Goal: Check status: Check status

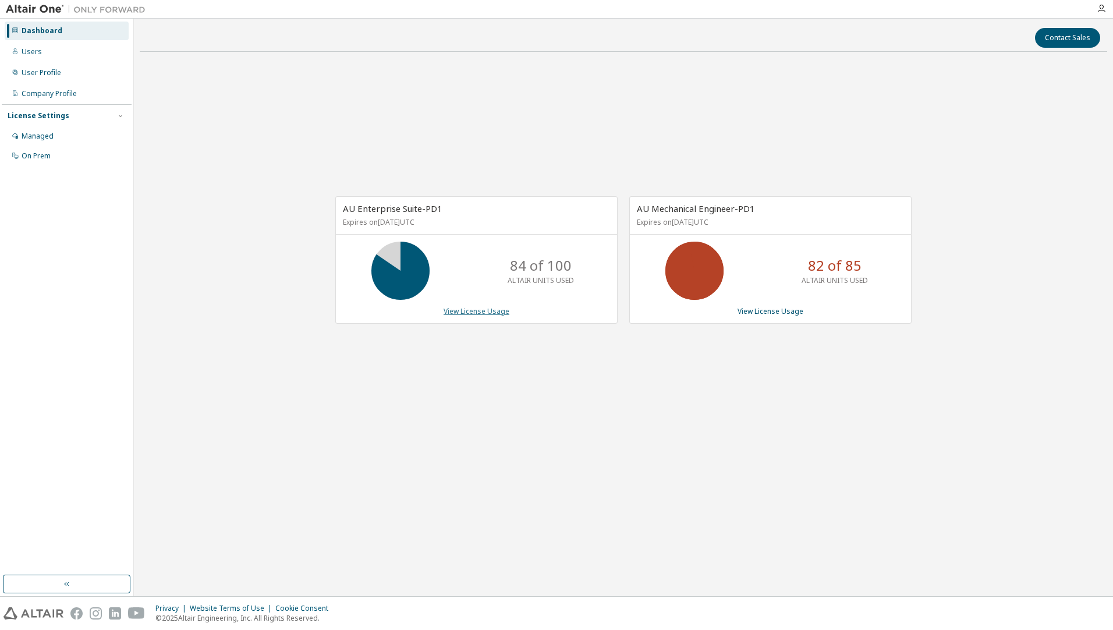
click at [456, 311] on link "View License Usage" at bounding box center [477, 311] width 66 height 10
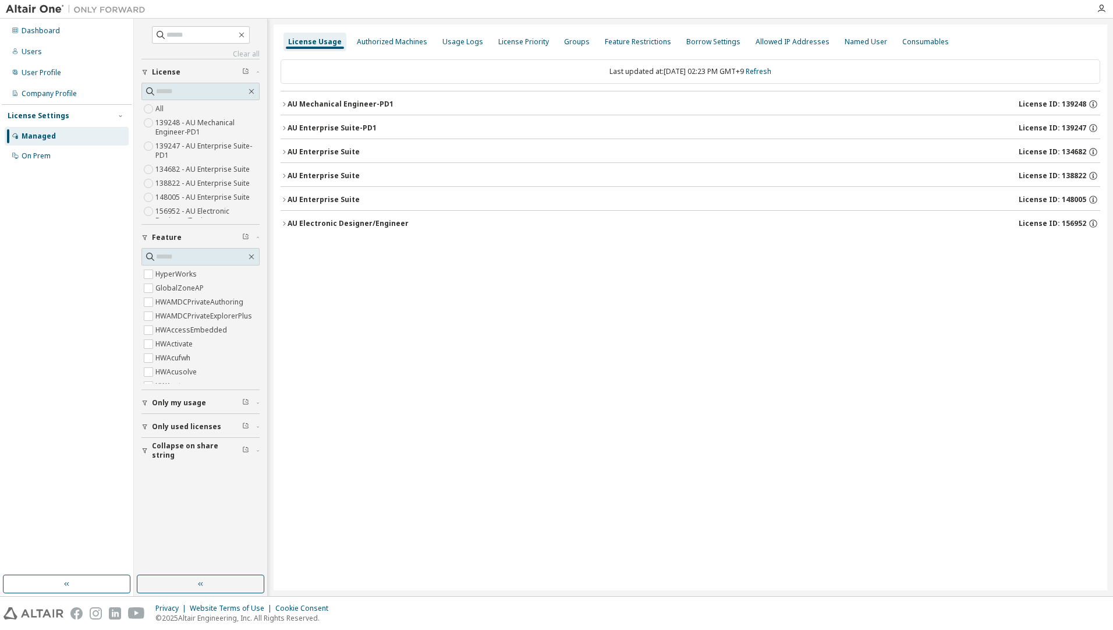
click at [338, 106] on div "AU Mechanical Engineer-PD1" at bounding box center [341, 104] width 106 height 9
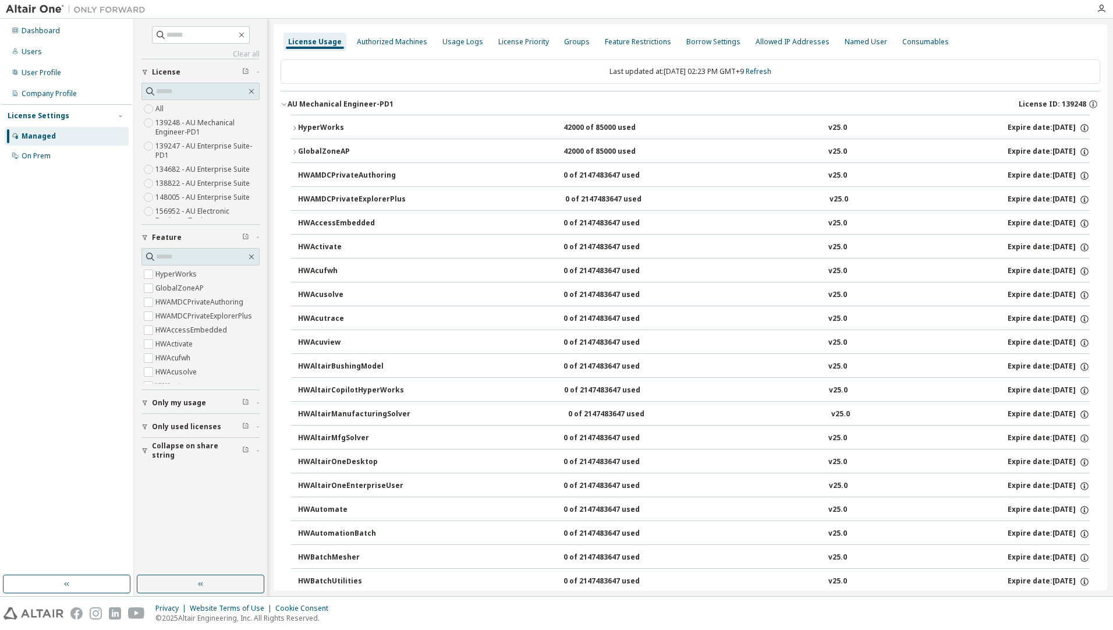
click at [335, 120] on button "HyperWorks 42000 of 85000 used v25.0 Expire date: 2026-04-01" at bounding box center [690, 128] width 799 height 26
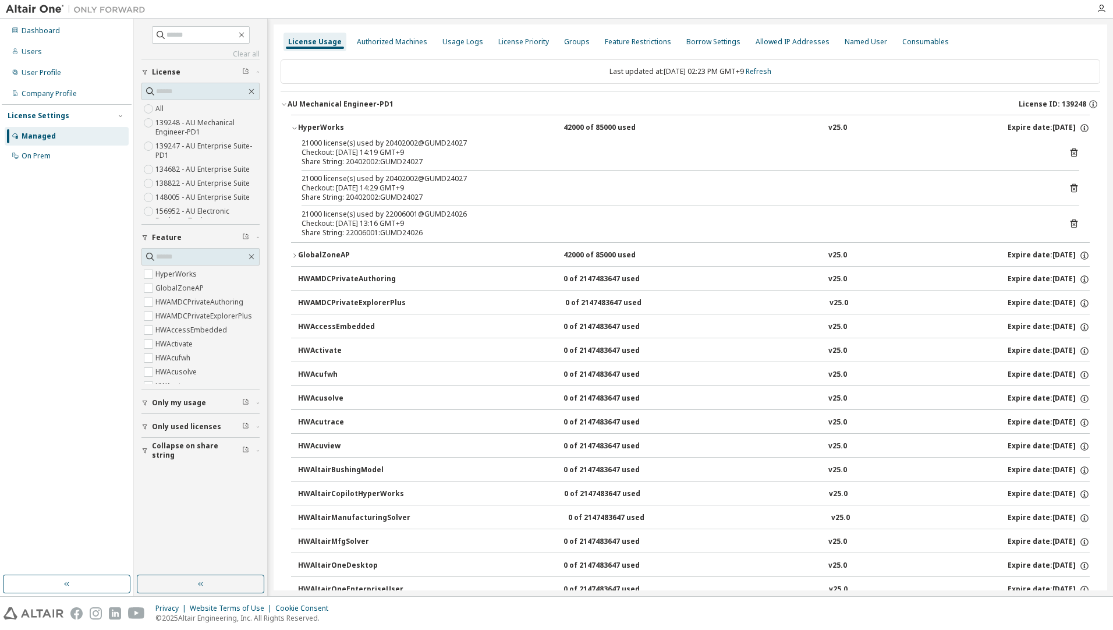
click at [322, 106] on div "AU Mechanical Engineer-PD1" at bounding box center [341, 104] width 106 height 9
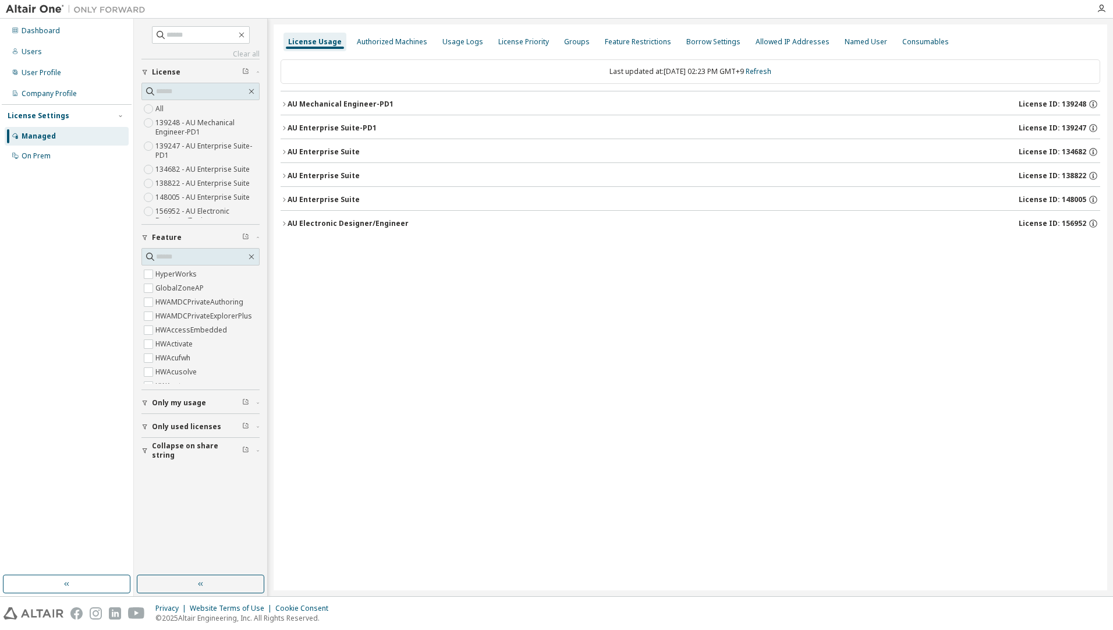
click at [342, 122] on button "AU Enterprise Suite-PD1 License ID: 139247" at bounding box center [691, 128] width 820 height 26
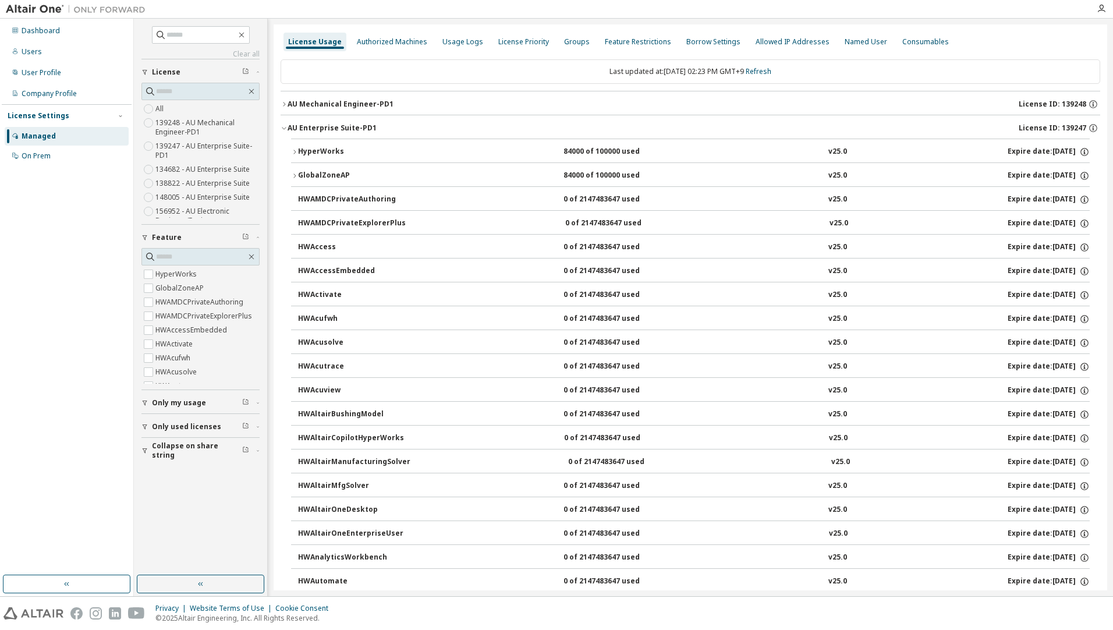
click at [335, 155] on div "HyperWorks" at bounding box center [350, 152] width 105 height 10
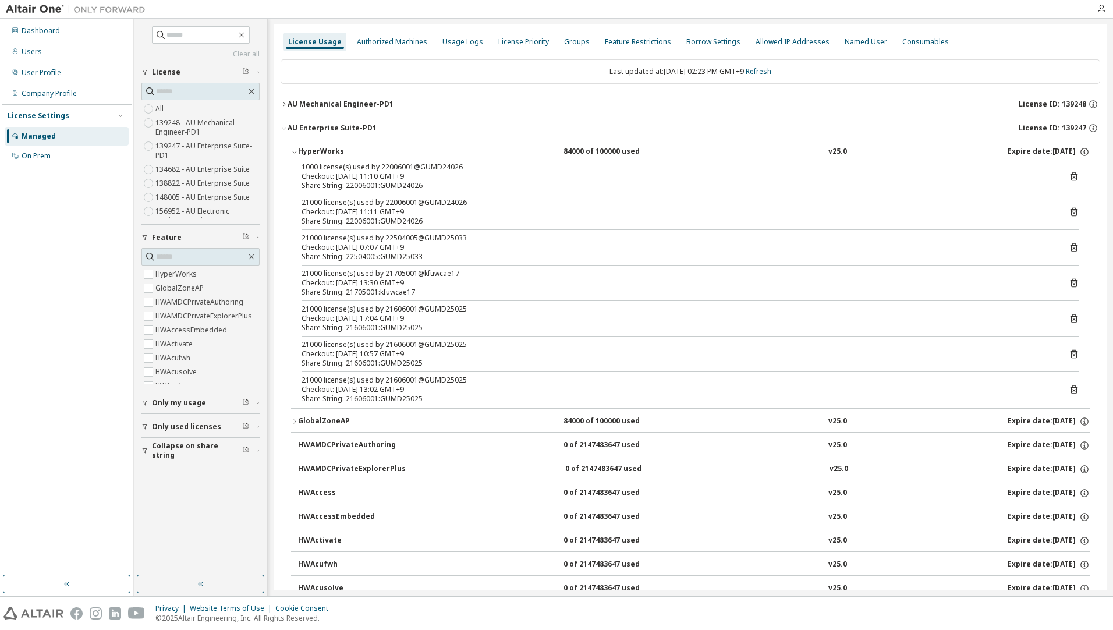
click at [317, 152] on div "HyperWorks" at bounding box center [350, 152] width 105 height 10
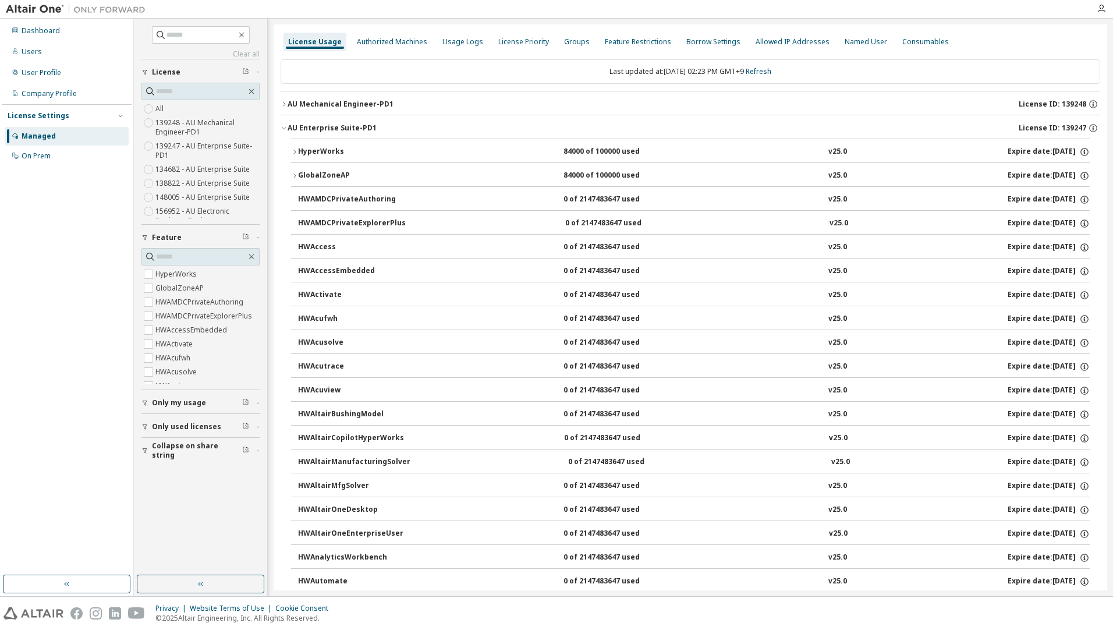
click at [325, 152] on div "HyperWorks" at bounding box center [350, 152] width 105 height 10
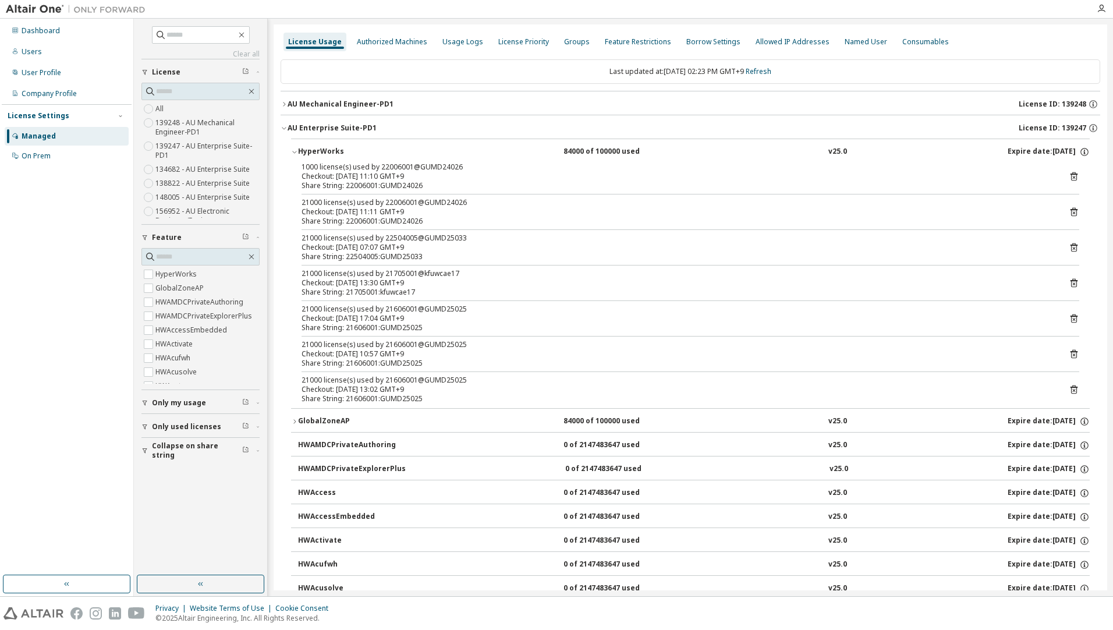
click at [321, 151] on div "HyperWorks" at bounding box center [350, 152] width 105 height 10
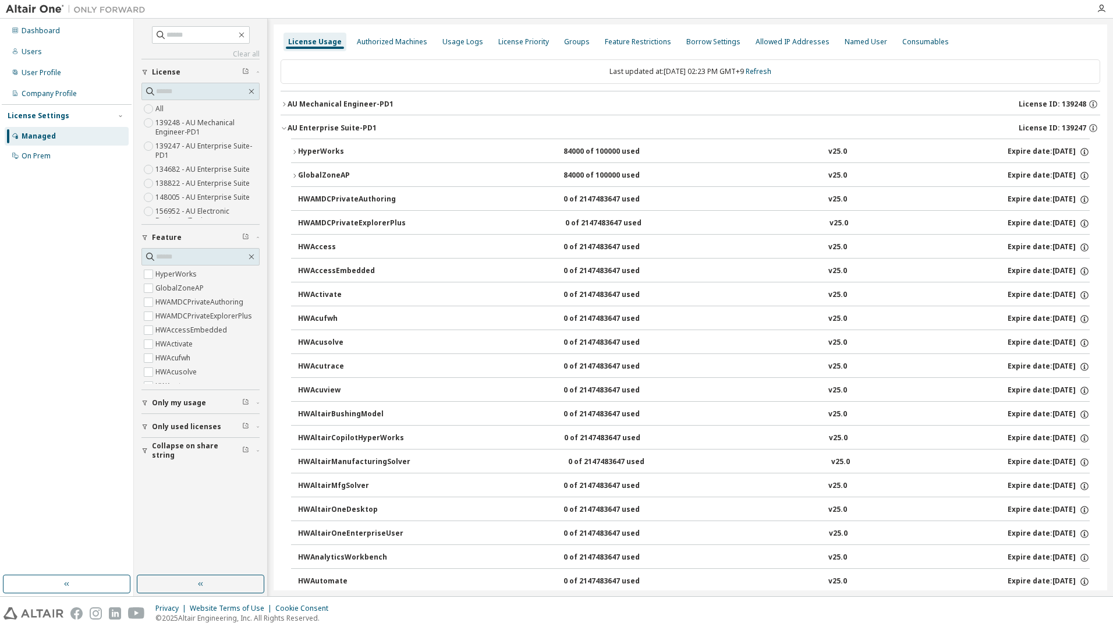
click at [353, 148] on div "HyperWorks" at bounding box center [350, 152] width 105 height 10
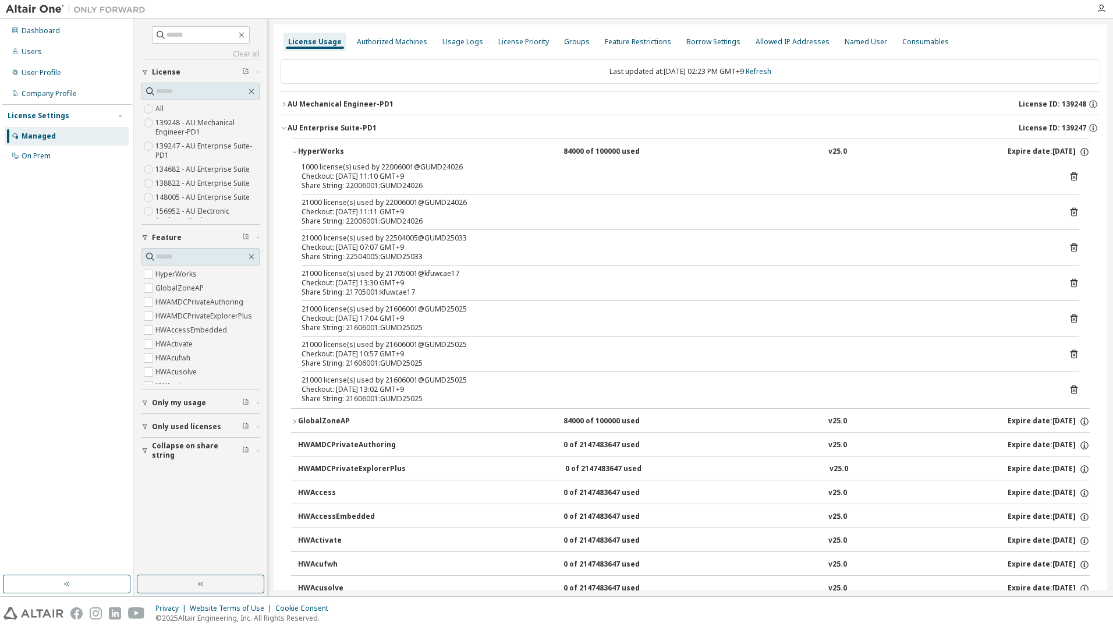
click at [356, 151] on div "HyperWorks" at bounding box center [350, 152] width 105 height 10
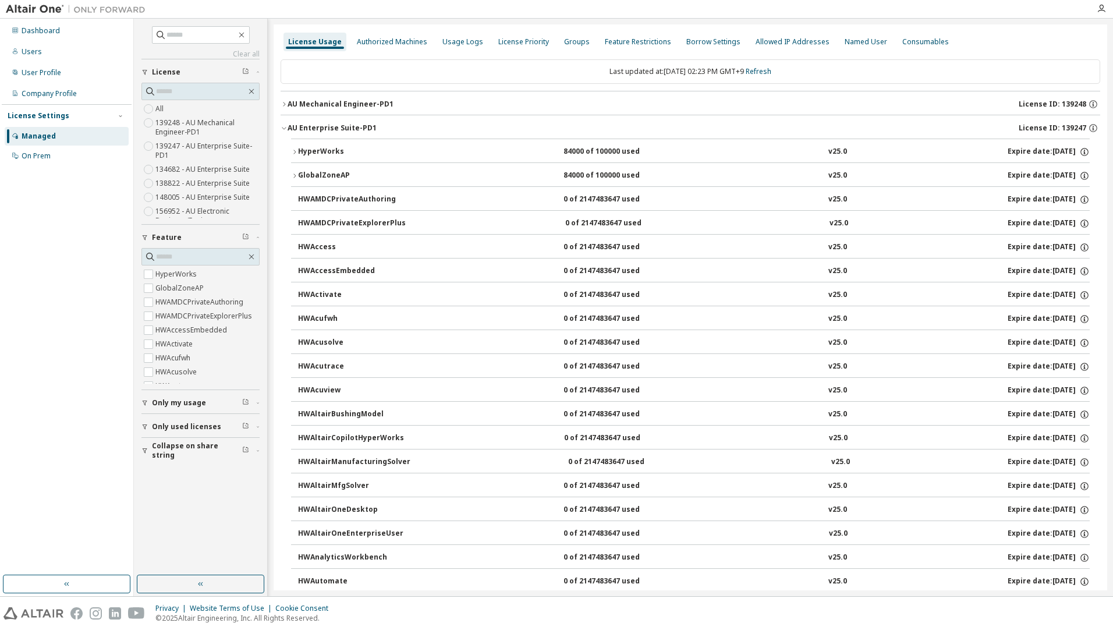
click at [310, 154] on div "HyperWorks" at bounding box center [350, 152] width 105 height 10
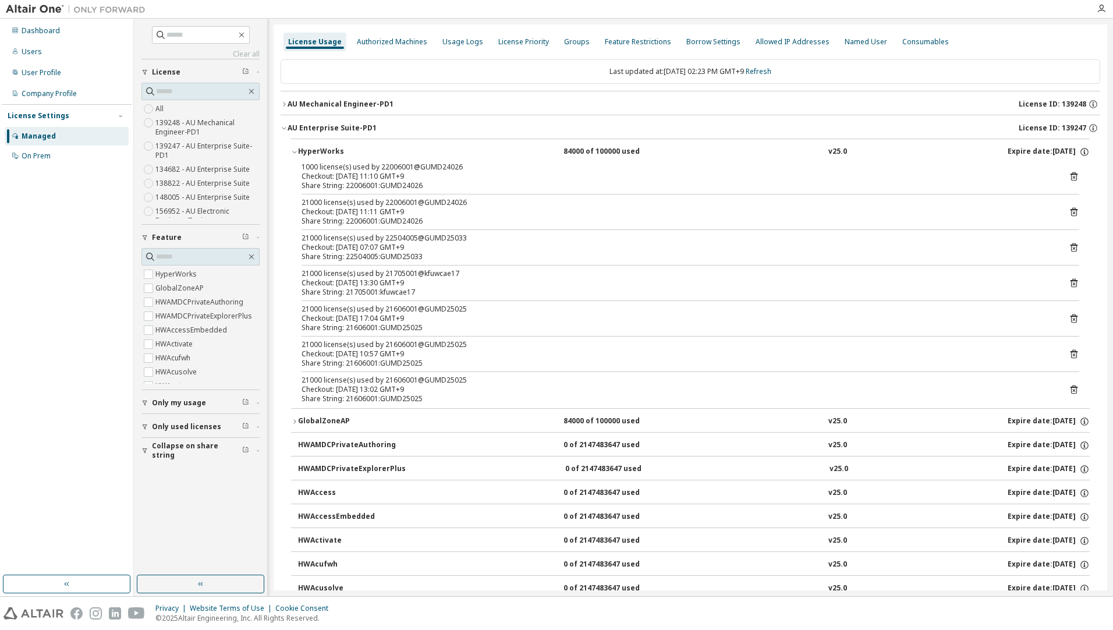
click at [305, 152] on div "HyperWorks" at bounding box center [350, 152] width 105 height 10
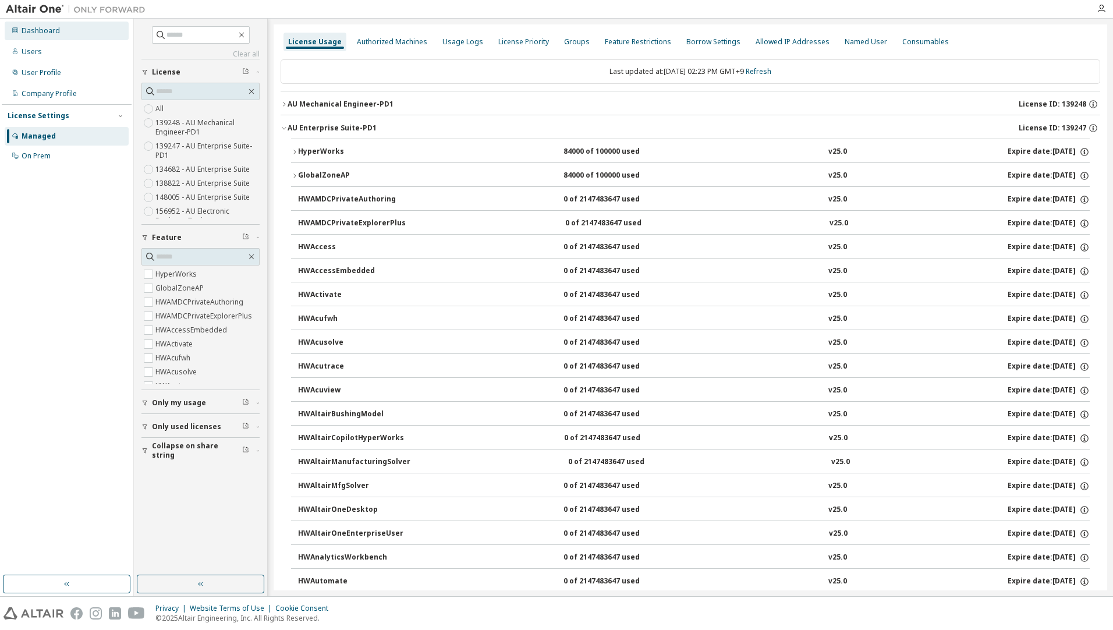
click at [38, 31] on div "Dashboard" at bounding box center [41, 30] width 38 height 9
